Goal: Transaction & Acquisition: Purchase product/service

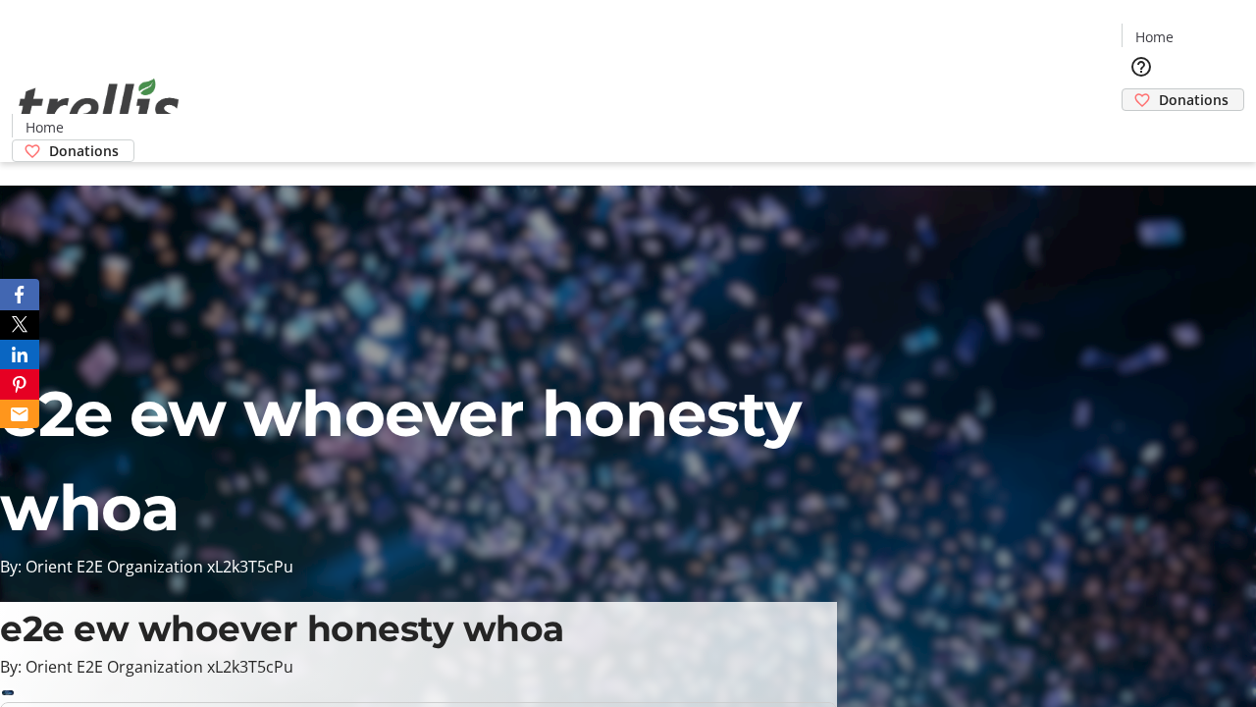
click at [1159, 89] on span "Donations" at bounding box center [1194, 99] width 70 height 21
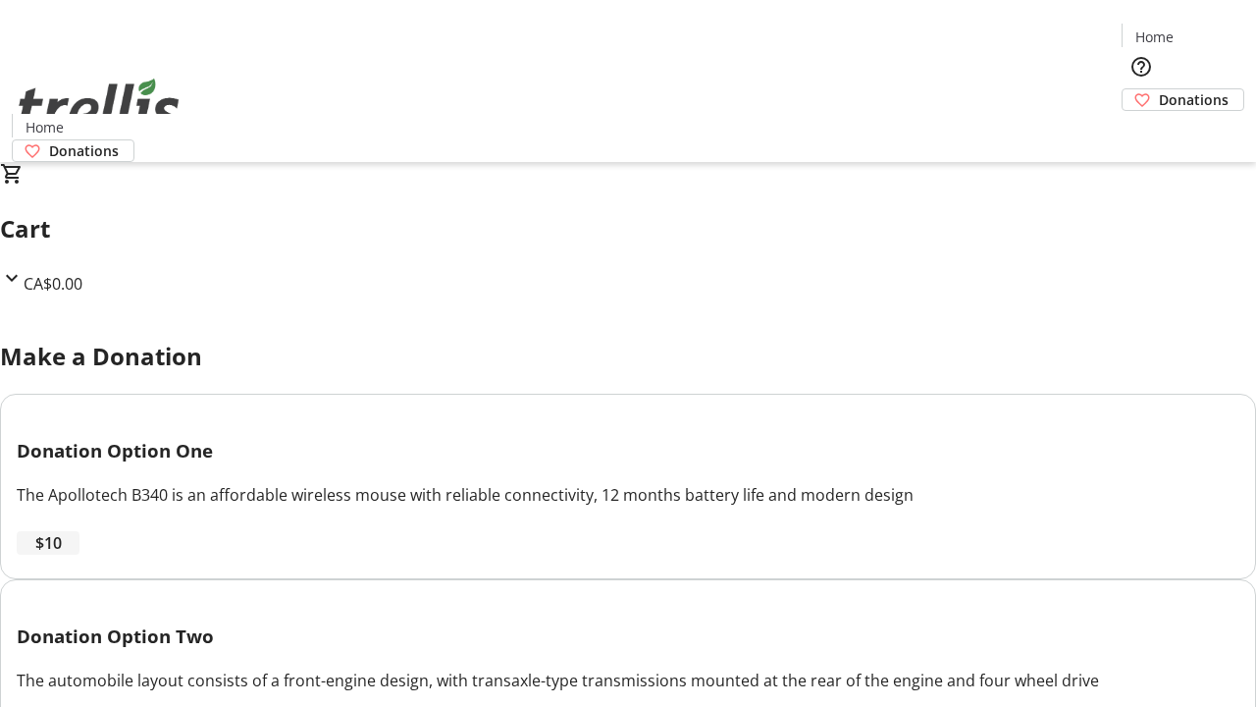
click at [62, 554] on span "$10" at bounding box center [48, 543] width 26 height 24
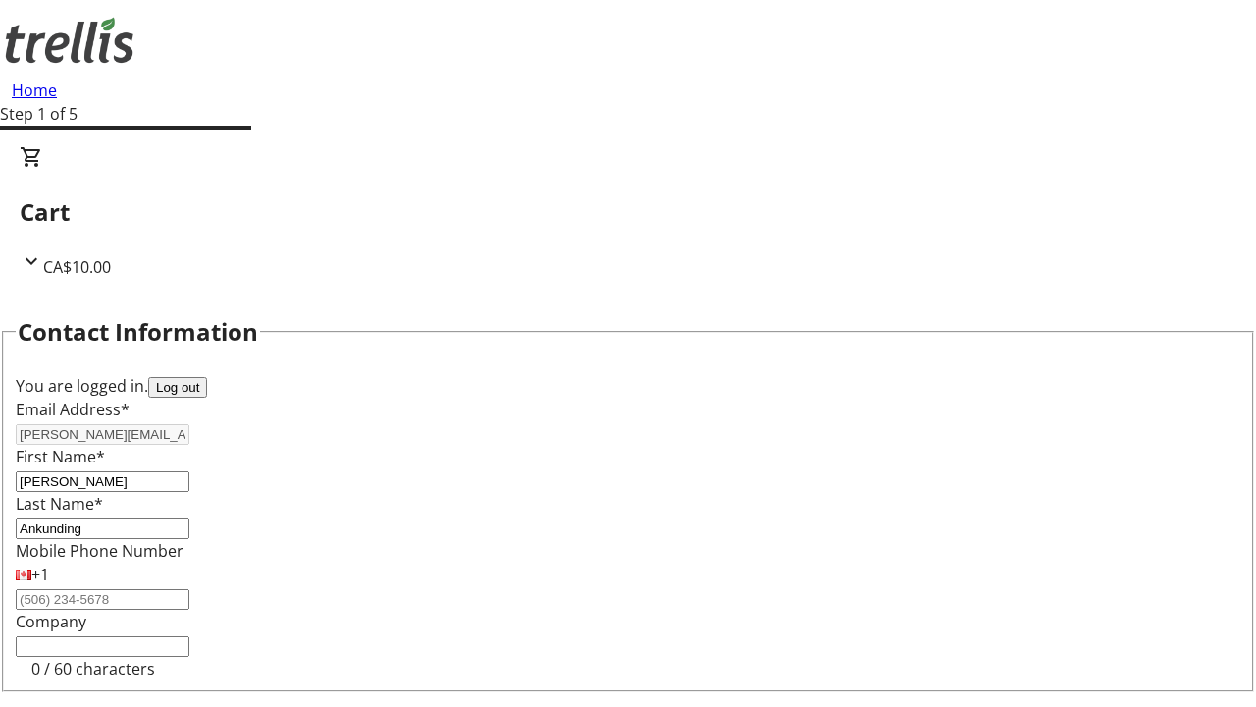
select select "CA"
type input "Kelowna"
select select "BC"
type input "Kelowna"
type input "V1Y 0C2"
